Goal: Find specific page/section: Find specific page/section

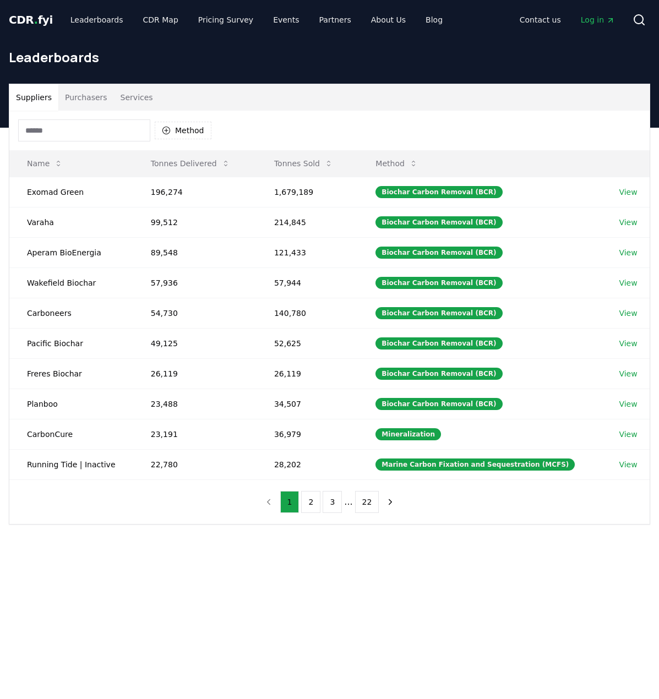
click at [89, 100] on button "Purchasers" at bounding box center [86, 97] width 56 height 26
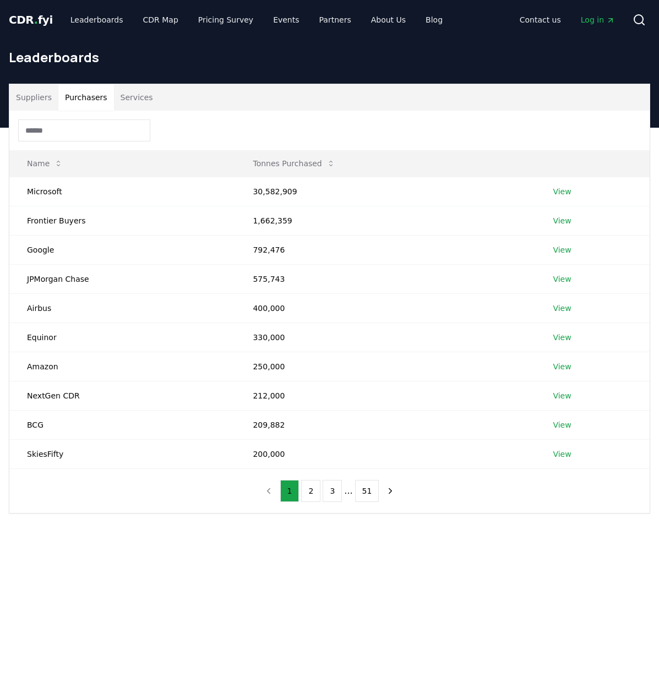
click at [70, 130] on input at bounding box center [84, 130] width 132 height 22
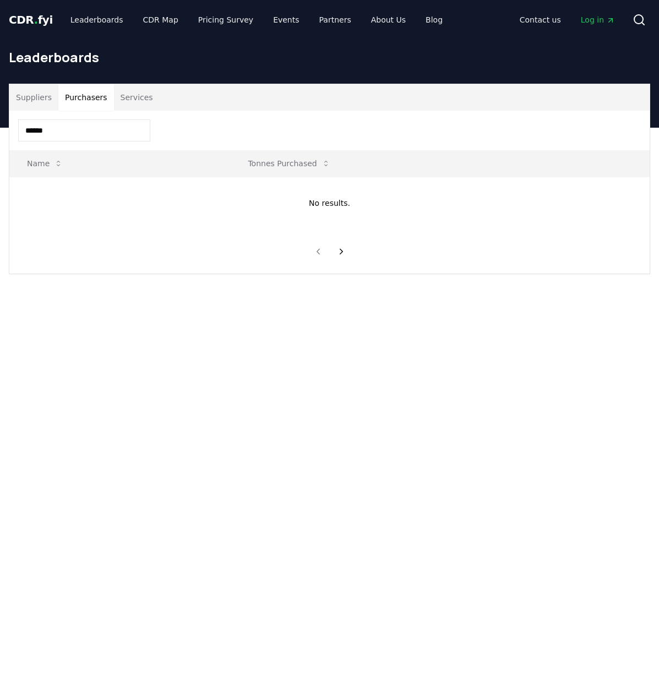
type input "******"
